Goal: Navigation & Orientation: Find specific page/section

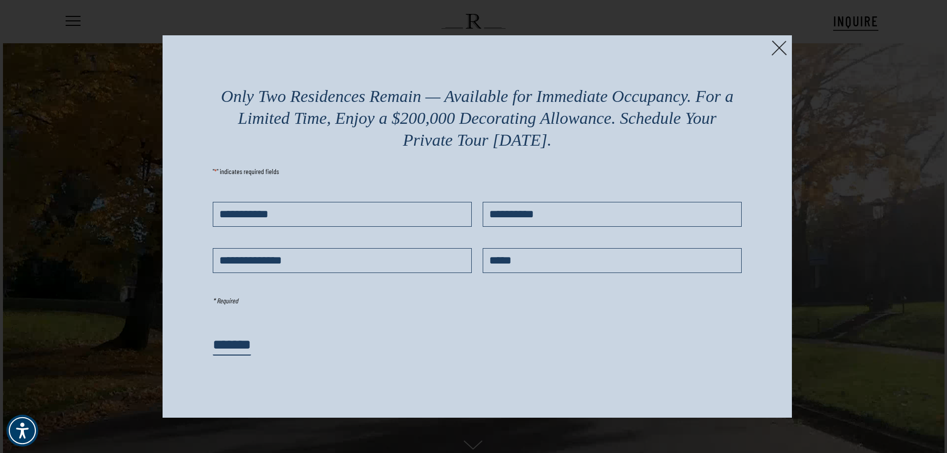
click at [775, 53] on img at bounding box center [779, 47] width 15 height 15
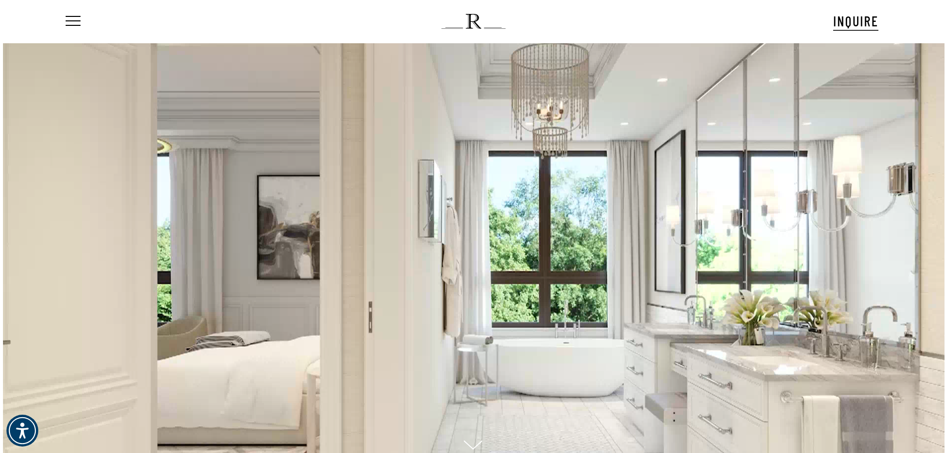
click at [62, 25] on div "Menu INQUIRE Menu Menu No menu assigned" at bounding box center [474, 21] width 900 height 43
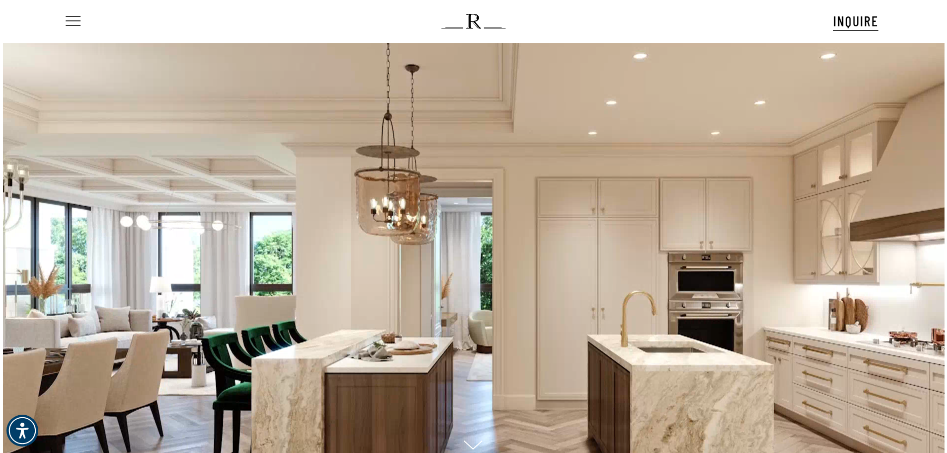
click at [78, 19] on span "Navigation Menu" at bounding box center [73, 21] width 11 height 14
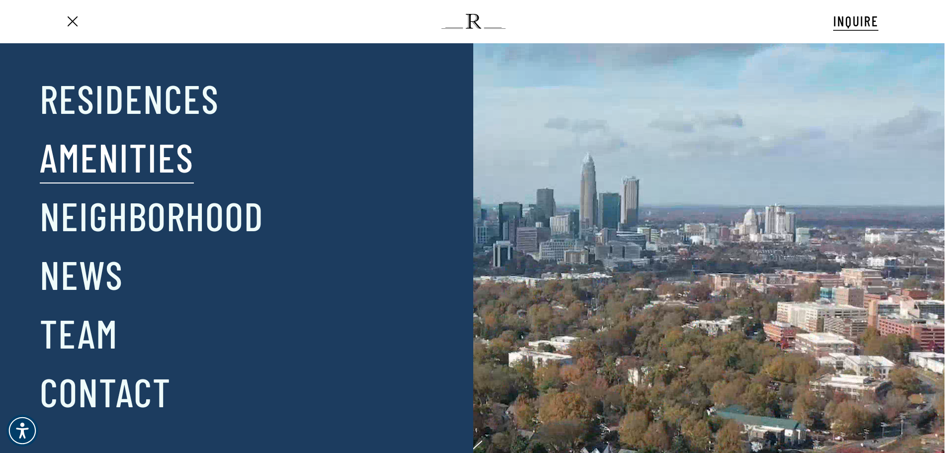
click at [121, 155] on link "Amenities" at bounding box center [117, 157] width 154 height 52
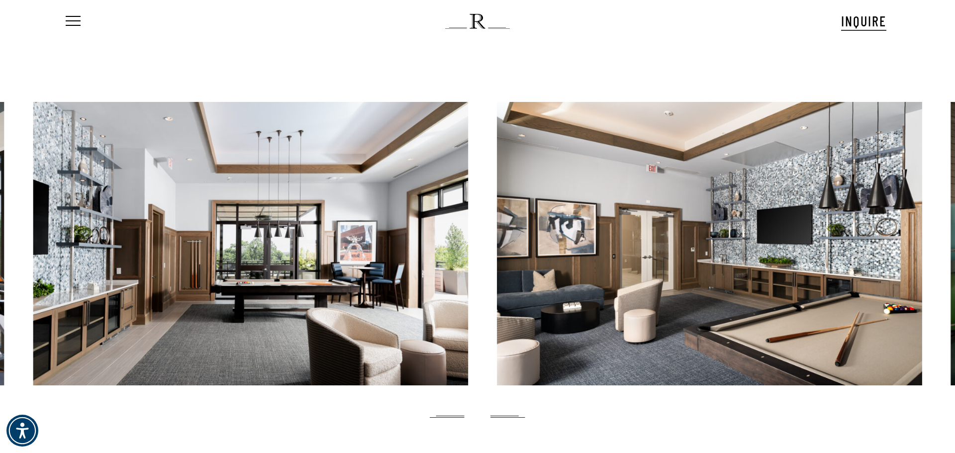
click at [81, 24] on nav "Menu" at bounding box center [79, 21] width 31 height 43
click at [69, 16] on span "Navigation Menu" at bounding box center [73, 21] width 11 height 14
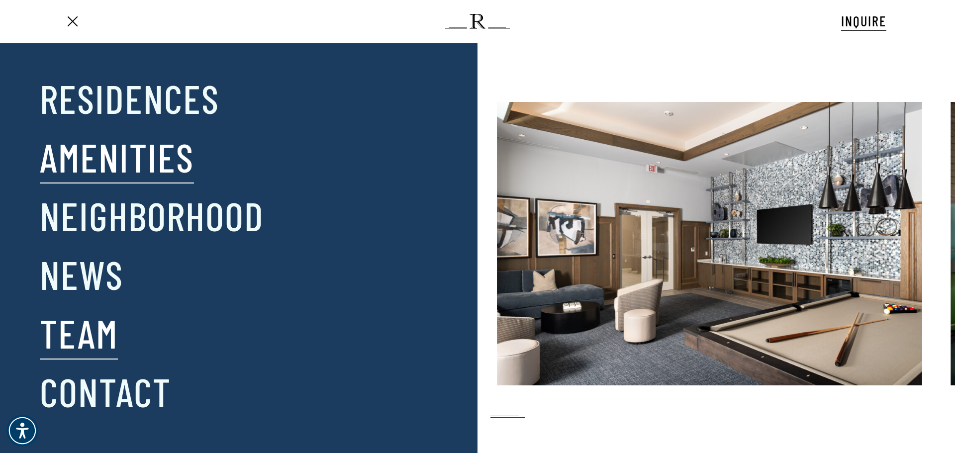
click at [73, 340] on link "Team" at bounding box center [79, 333] width 78 height 52
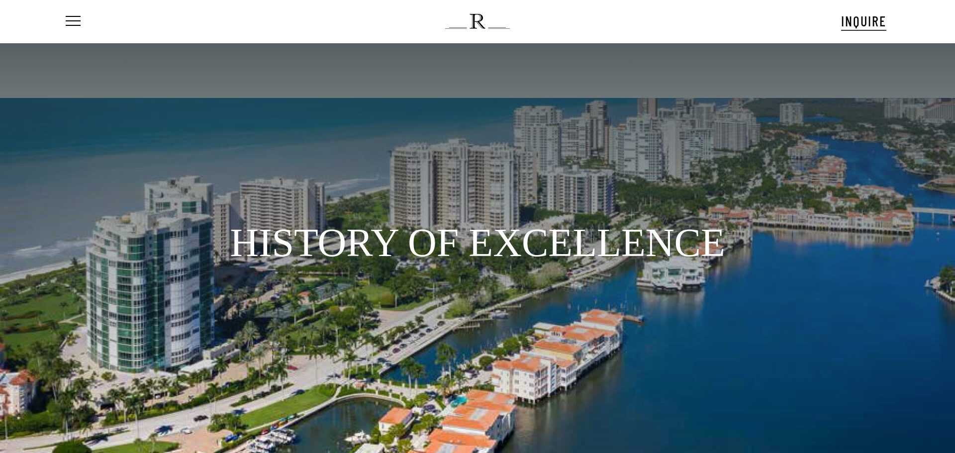
scroll to position [63, 0]
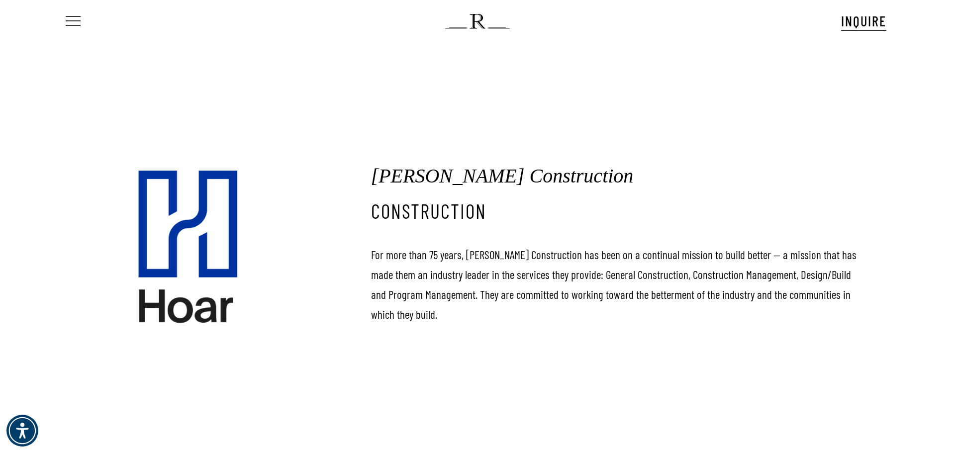
click at [77, 21] on span "Navigation Menu" at bounding box center [73, 21] width 11 height 14
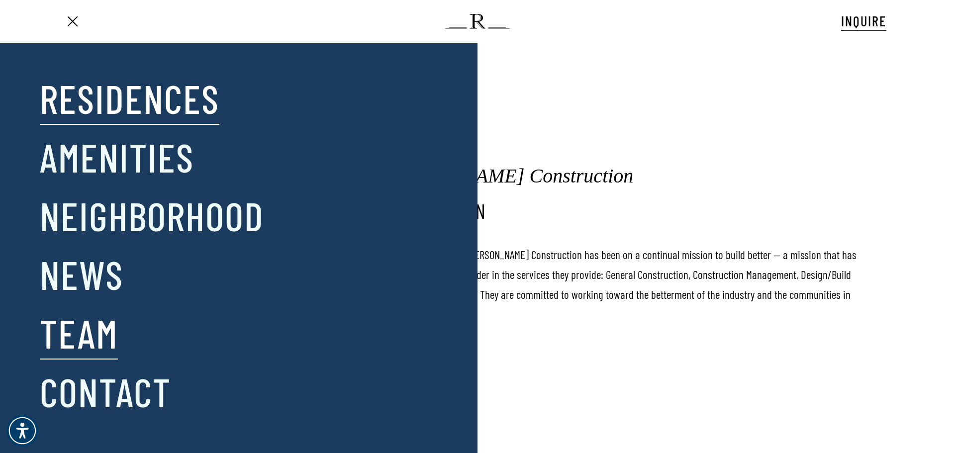
click at [154, 94] on link "Residences" at bounding box center [130, 98] width 180 height 52
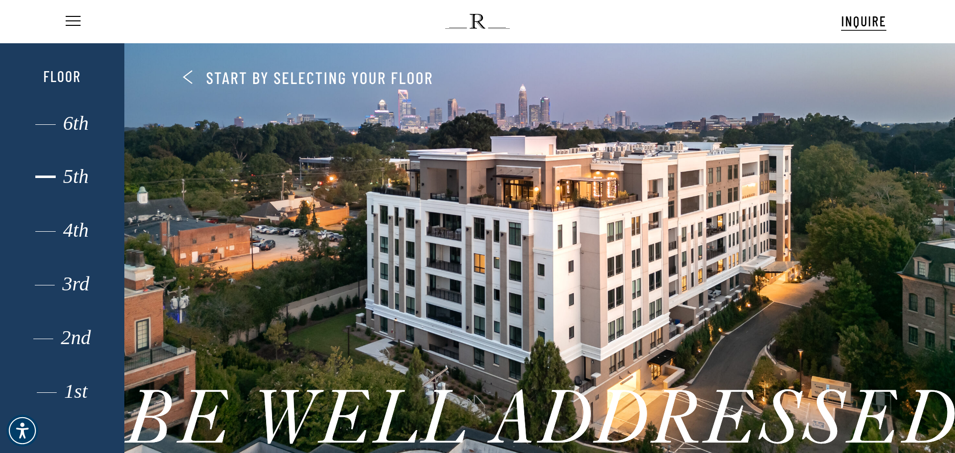
click at [72, 174] on div "5th" at bounding box center [62, 176] width 86 height 13
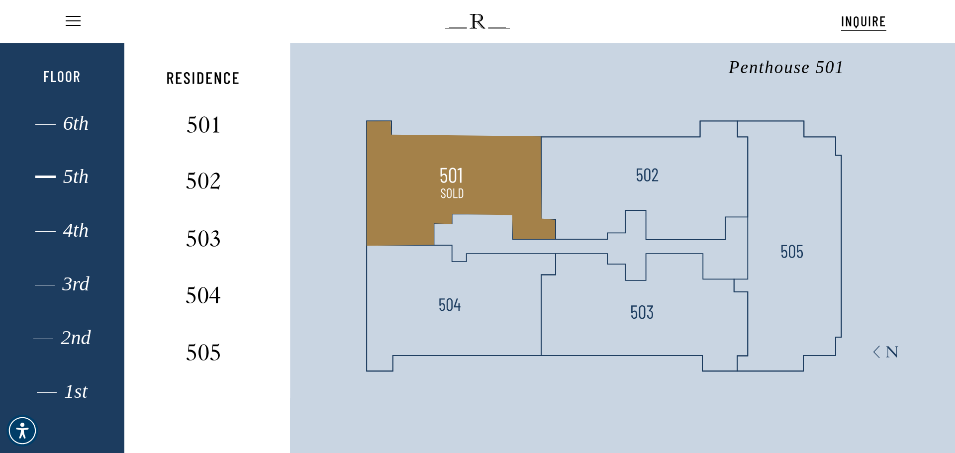
click at [459, 184] on img at bounding box center [452, 193] width 26 height 26
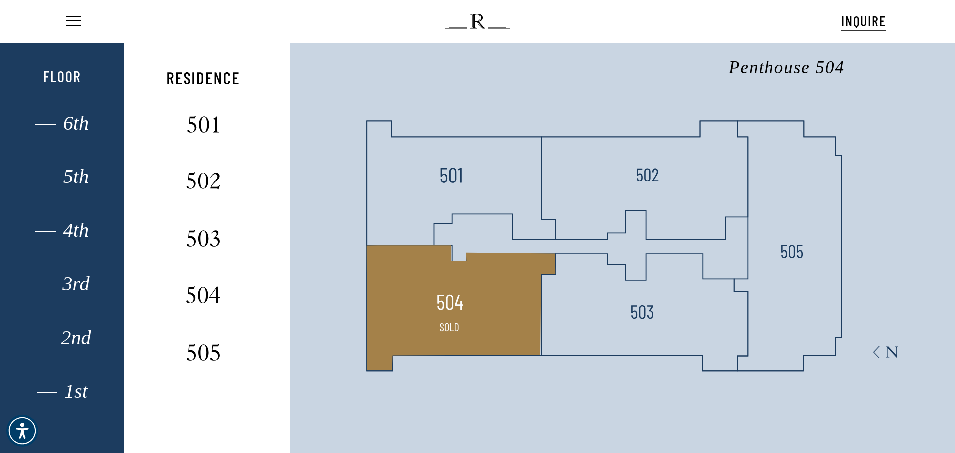
click at [459, 306] on img at bounding box center [450, 302] width 26 height 26
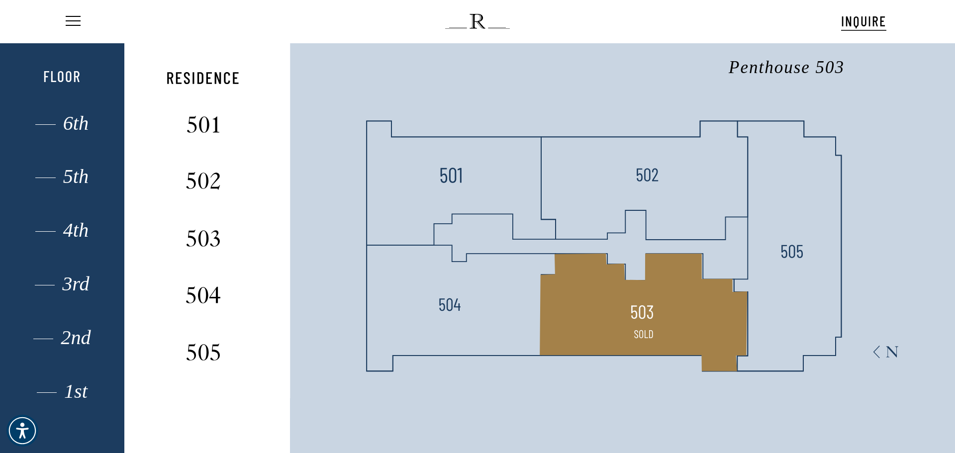
click at [633, 292] on polygon at bounding box center [643, 313] width 207 height 118
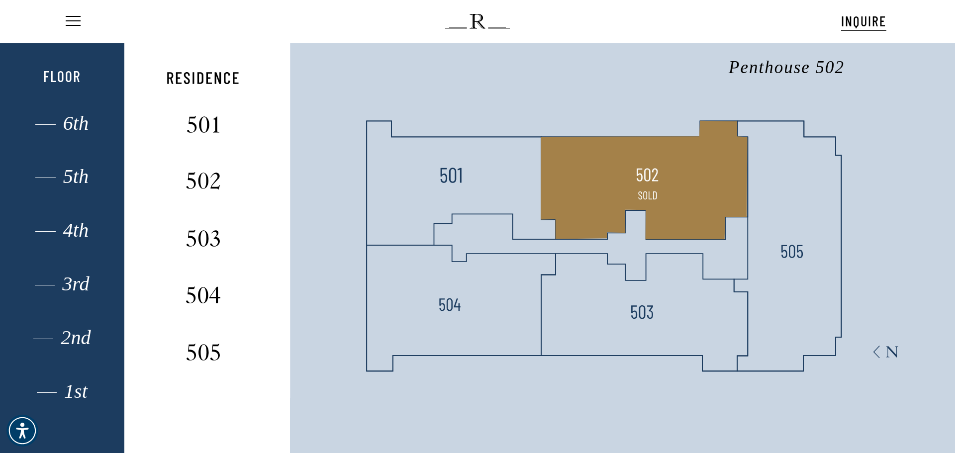
click at [698, 210] on polygon at bounding box center [644, 179] width 207 height 119
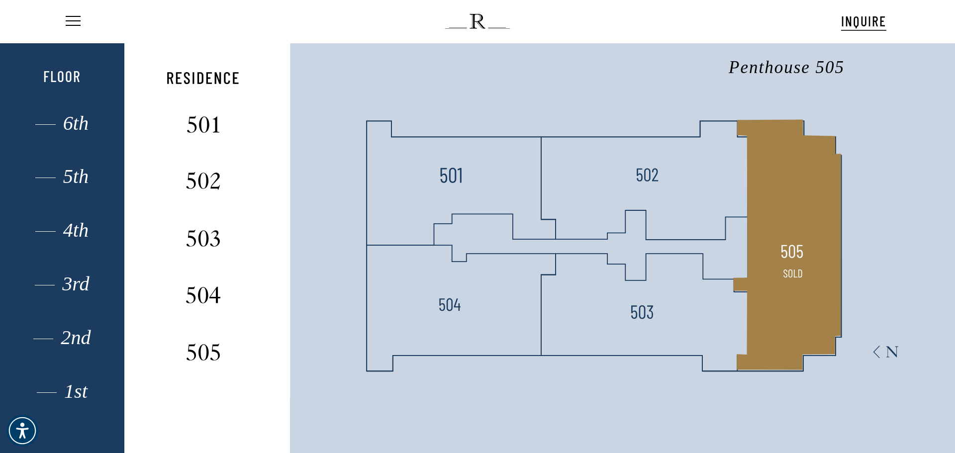
click at [816, 249] on polygon at bounding box center [788, 244] width 108 height 251
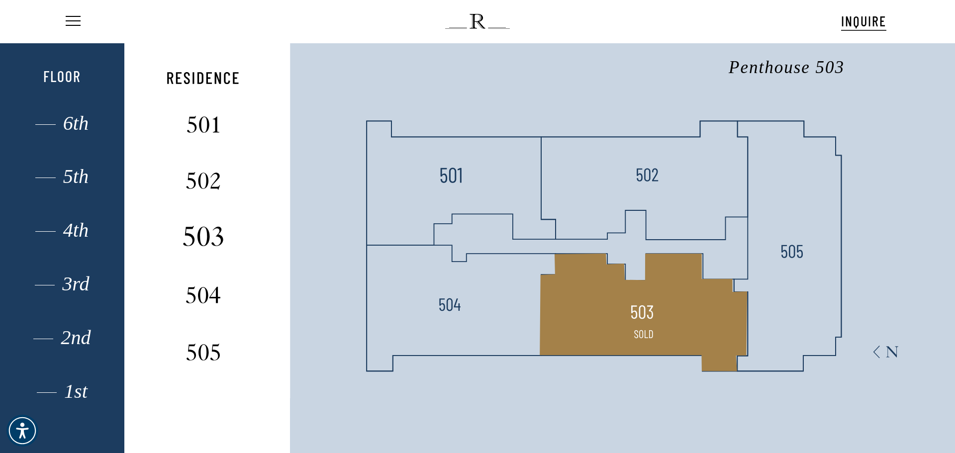
click at [190, 241] on img at bounding box center [203, 236] width 66 height 26
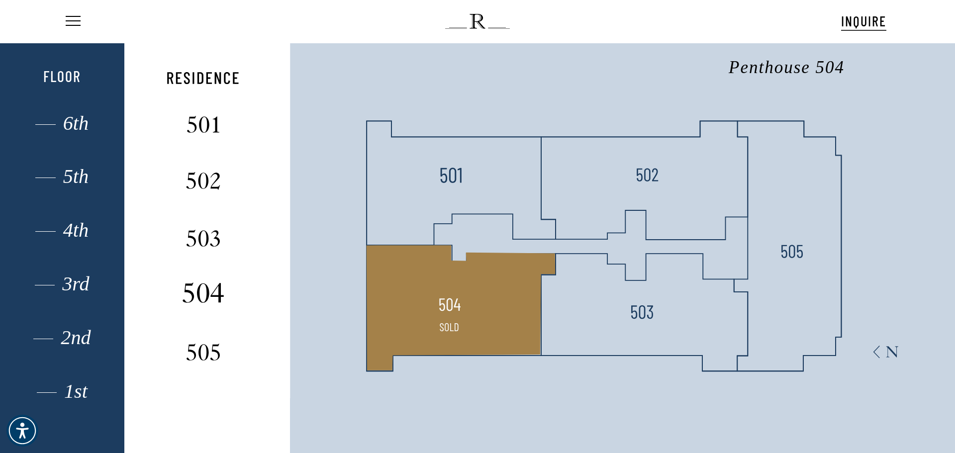
click at [214, 299] on img at bounding box center [203, 293] width 66 height 26
click at [191, 296] on img at bounding box center [203, 293] width 66 height 26
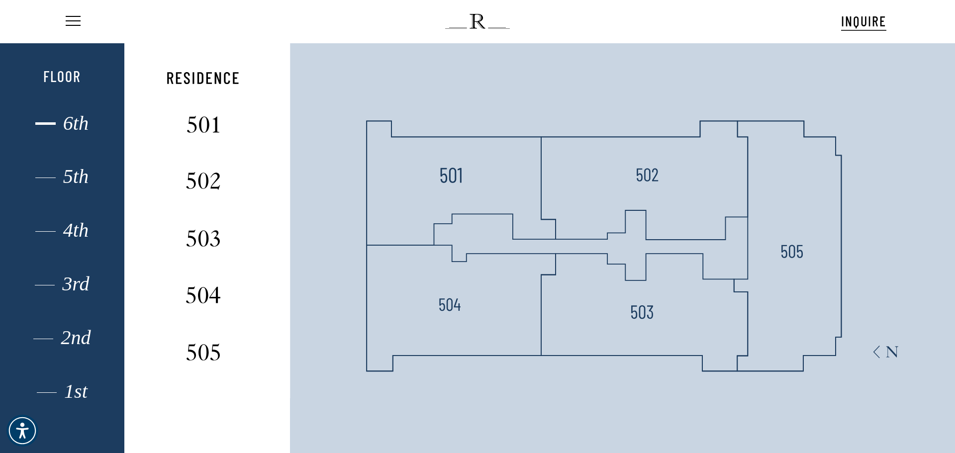
click at [78, 121] on div "6th" at bounding box center [62, 123] width 86 height 13
click at [797, 255] on img at bounding box center [777, 254] width 62 height 26
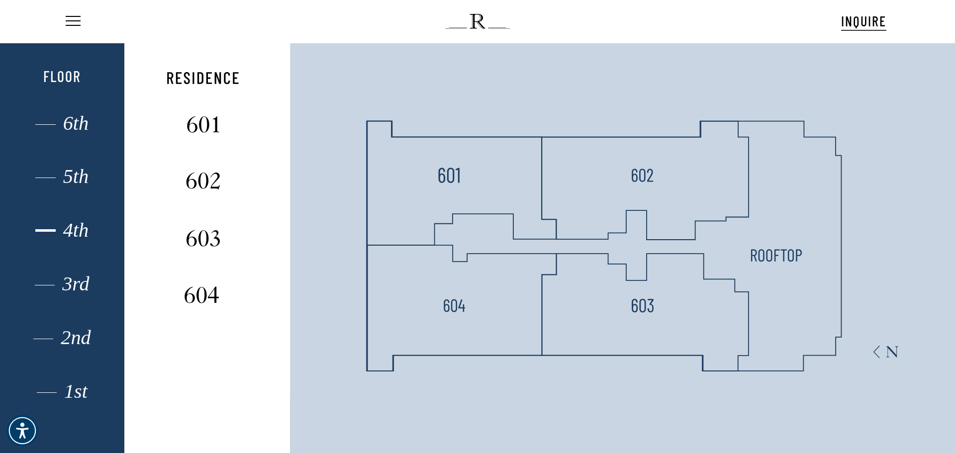
click at [74, 231] on div "4th" at bounding box center [62, 230] width 86 height 13
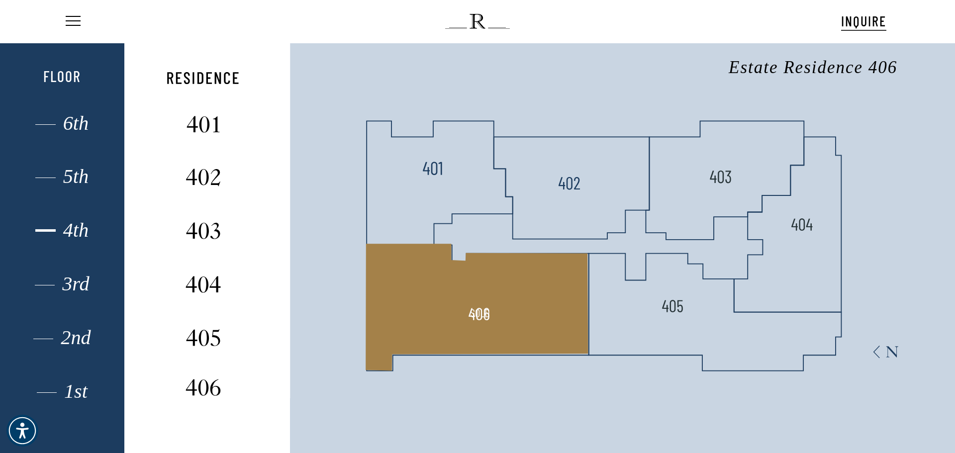
click at [460, 320] on polygon at bounding box center [477, 307] width 223 height 127
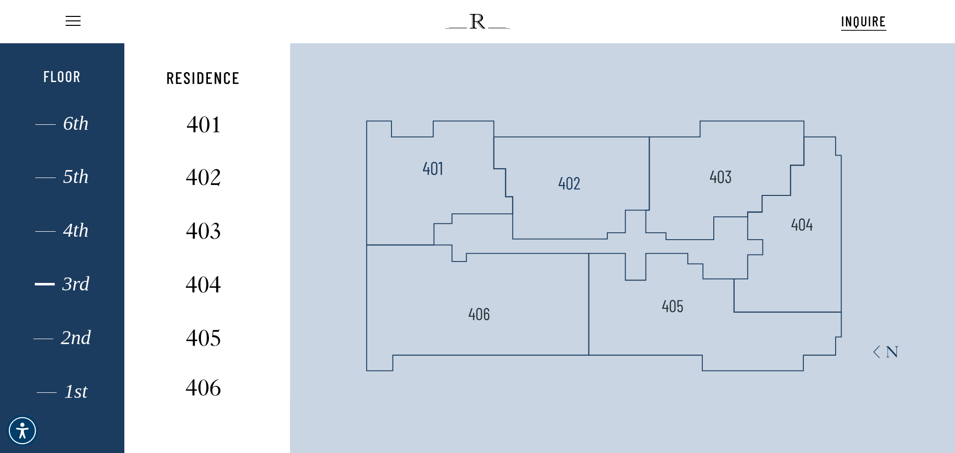
click at [80, 281] on div "3rd" at bounding box center [62, 284] width 86 height 13
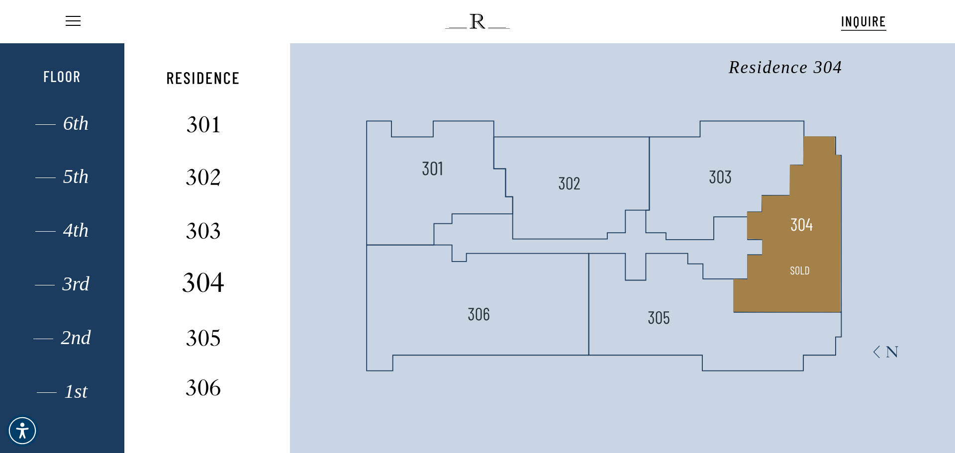
click at [198, 281] on img at bounding box center [203, 282] width 66 height 26
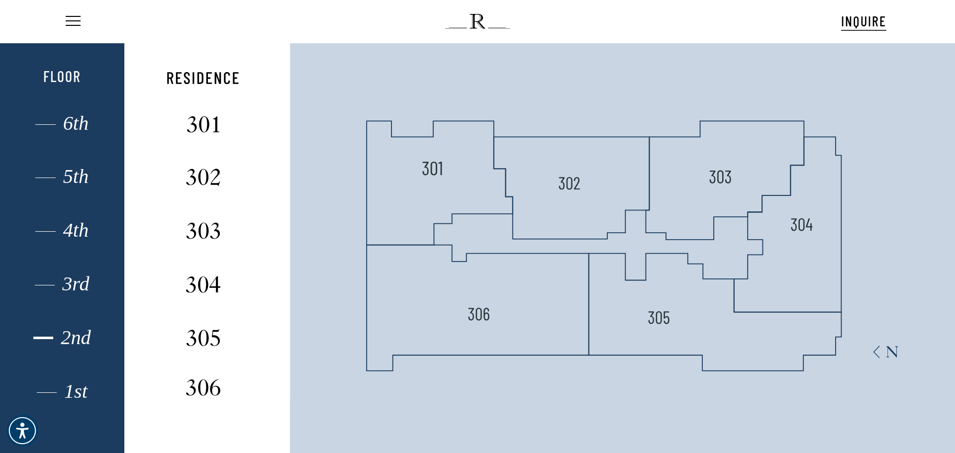
click at [71, 341] on div "2nd" at bounding box center [62, 337] width 86 height 13
click at [74, 388] on div "1st" at bounding box center [62, 391] width 86 height 13
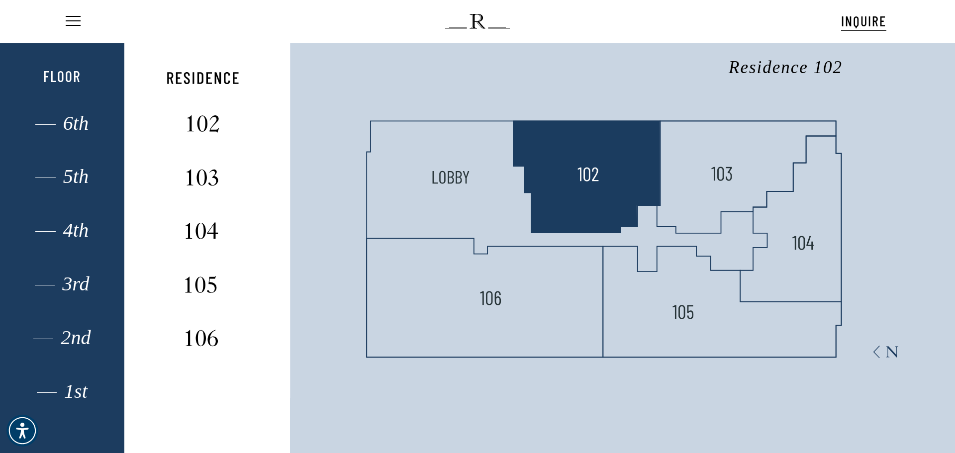
click at [619, 177] on polygon at bounding box center [586, 177] width 147 height 112
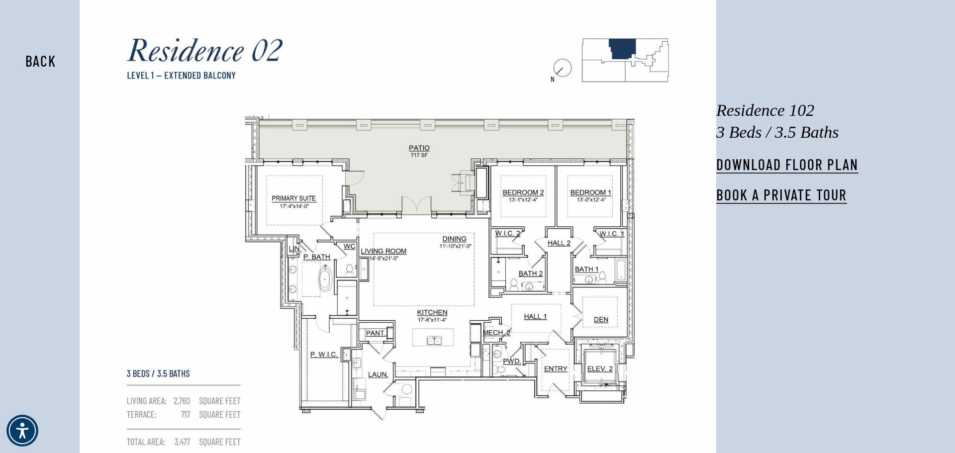
click at [241, 335] on img at bounding box center [398, 246] width 637 height 492
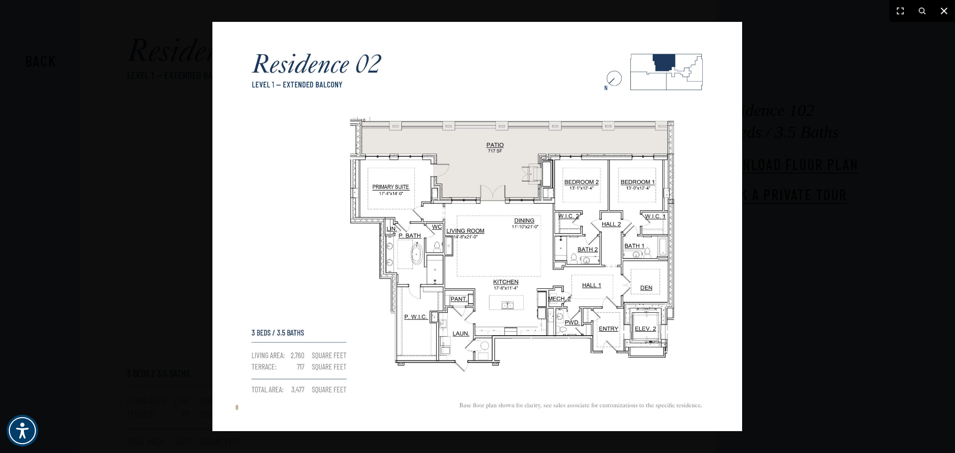
click at [944, 4] on button at bounding box center [944, 11] width 22 height 22
